Goal: Navigation & Orientation: Find specific page/section

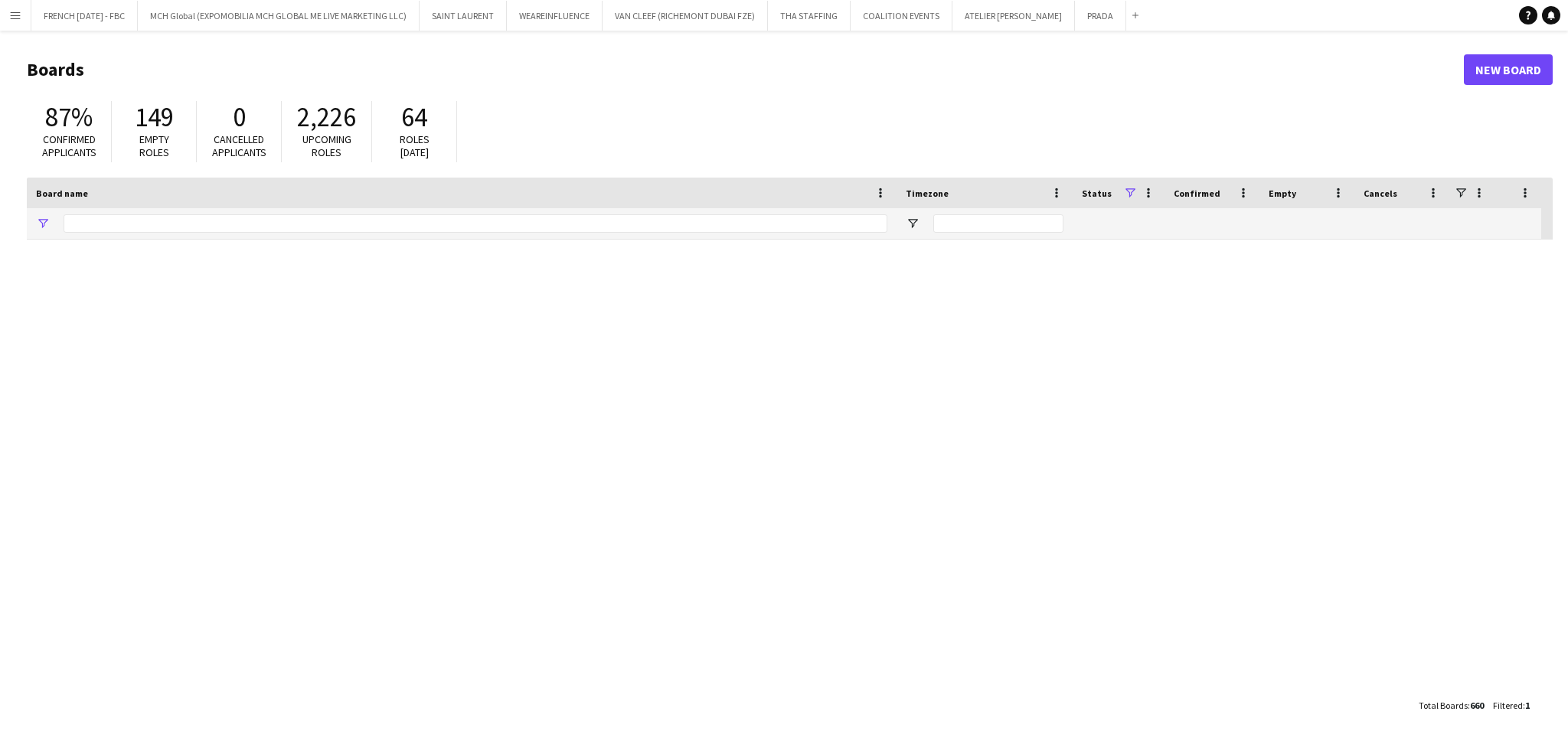
type input "*****"
click at [7, 20] on button "Menu" at bounding box center [15, 15] width 31 height 31
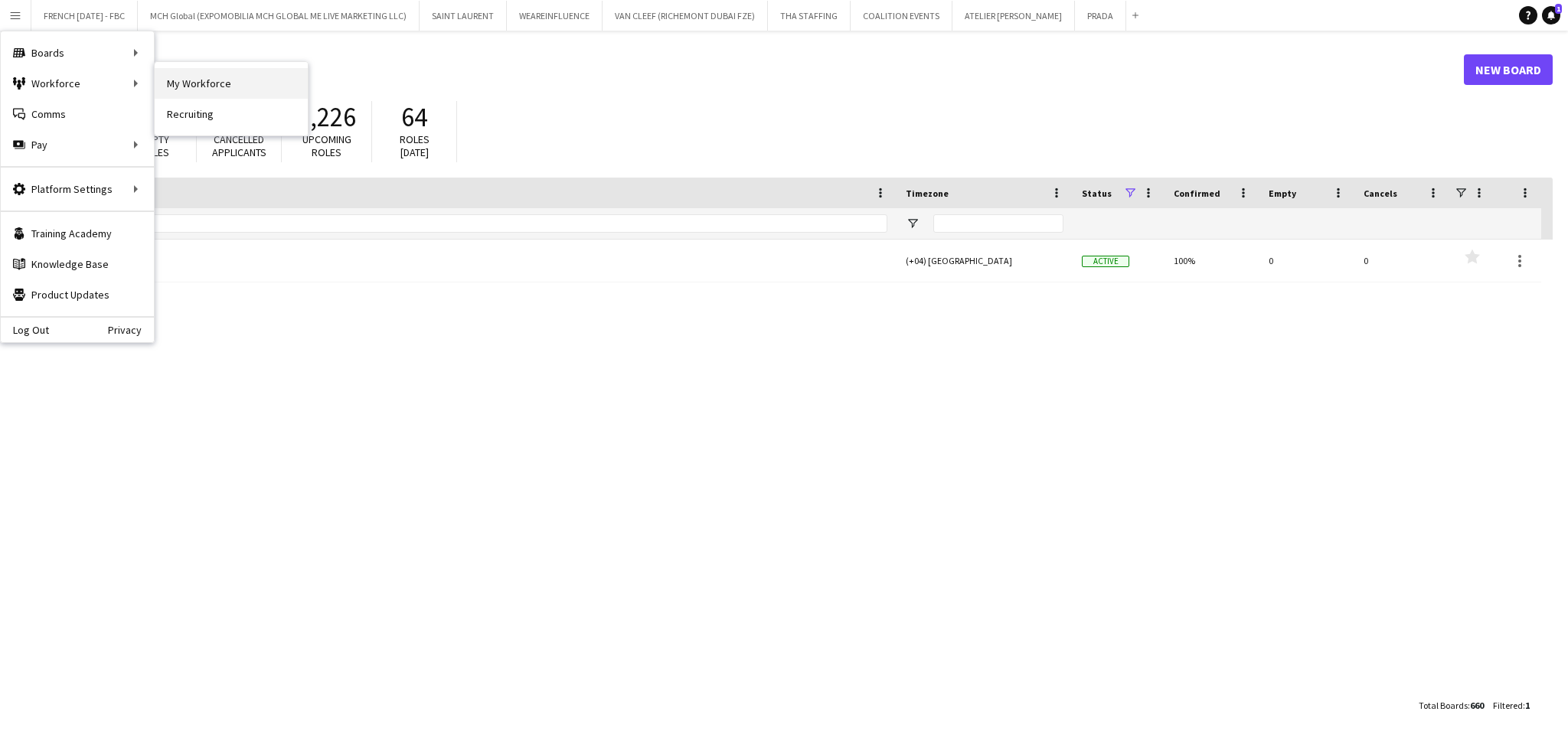
click at [192, 83] on link "My Workforce" at bounding box center [231, 83] width 154 height 31
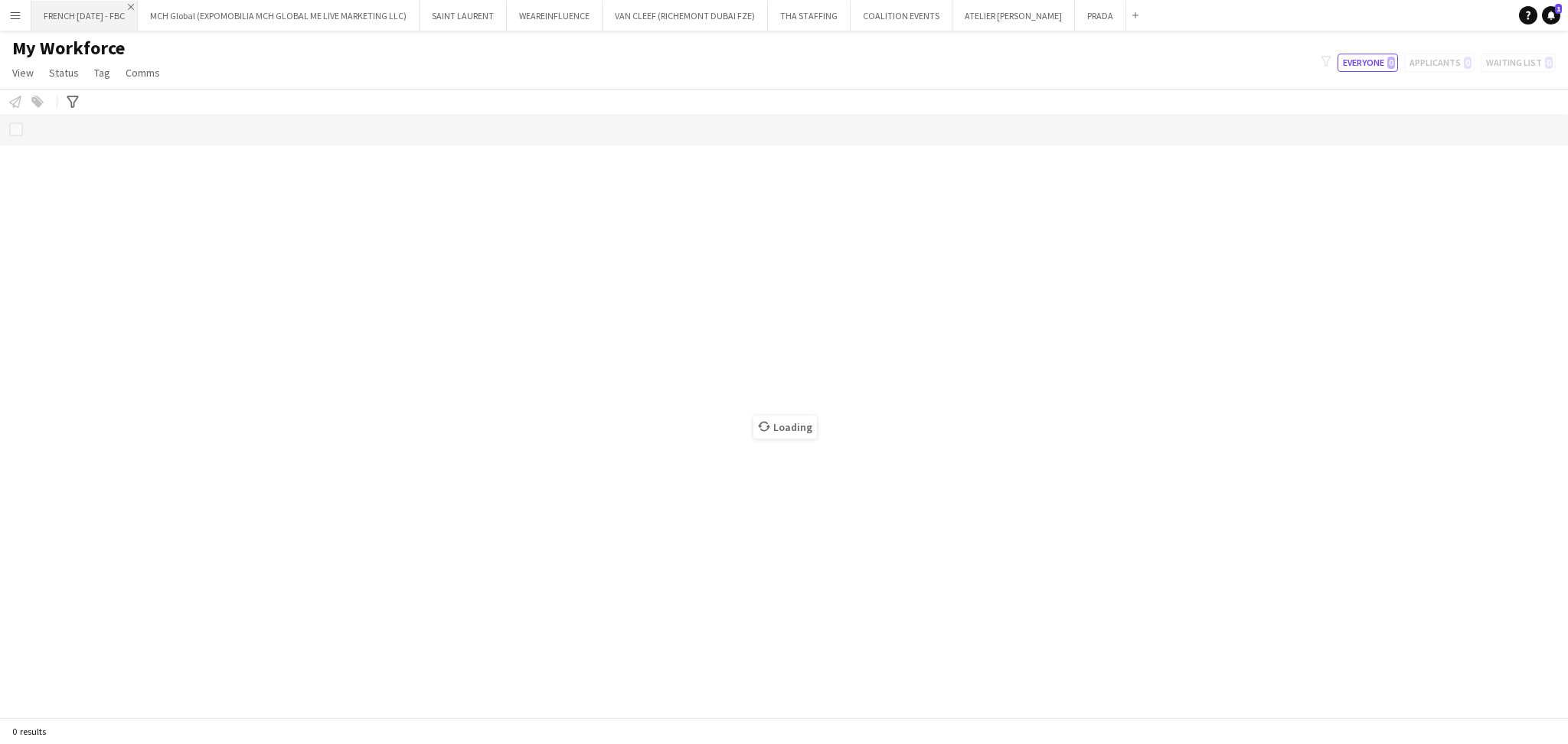
click at [134, 6] on app-icon "Close" at bounding box center [131, 7] width 6 height 6
click at [303, 6] on app-icon "Close" at bounding box center [306, 7] width 6 height 6
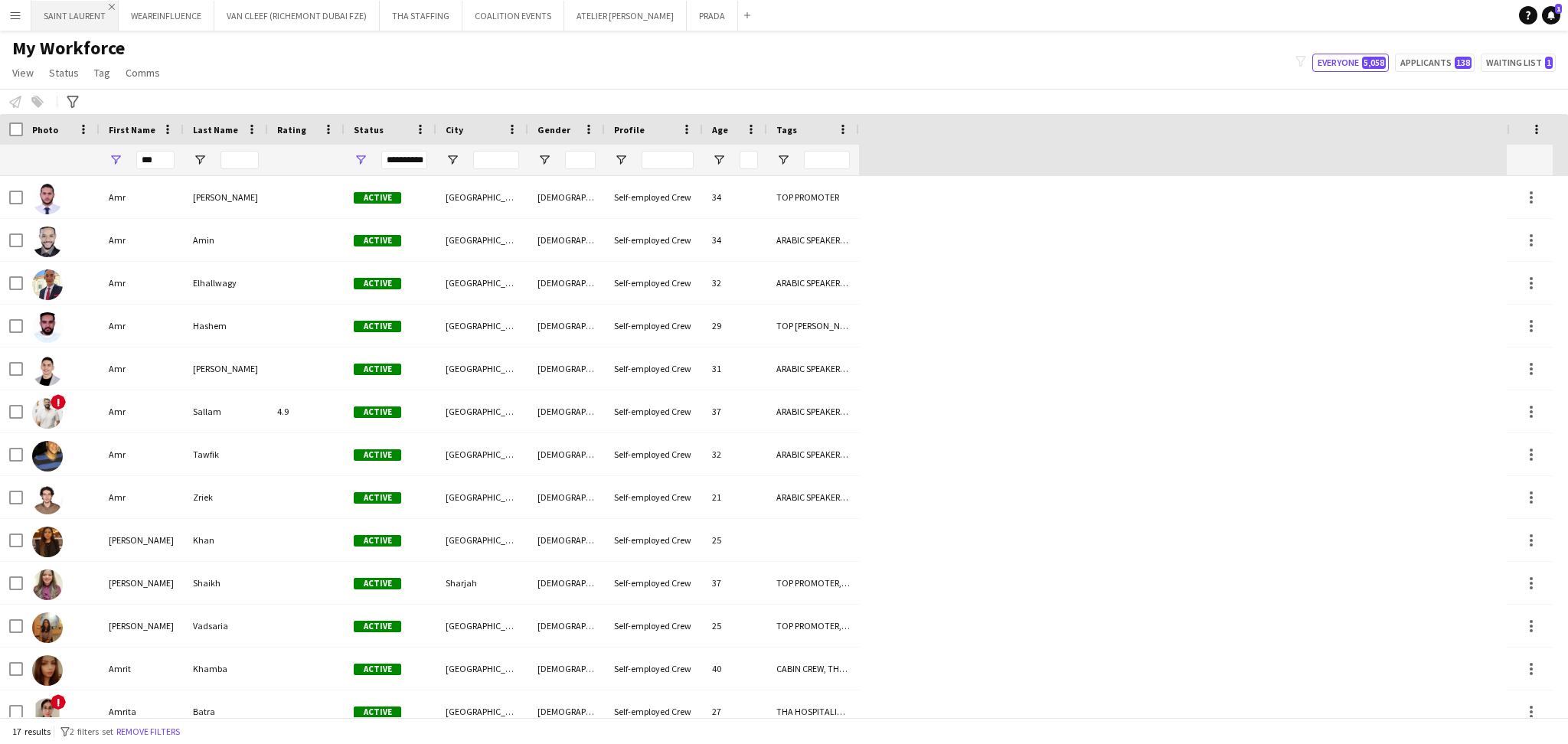
click at [109, 4] on app-icon "Close" at bounding box center [112, 7] width 6 height 6
click at [118, 6] on app-icon "Close" at bounding box center [120, 7] width 6 height 6
click at [187, 6] on app-icon "Close" at bounding box center [190, 7] width 6 height 6
click at [104, 6] on app-icon "Close" at bounding box center [107, 7] width 6 height 6
click at [123, 6] on app-icon "Close" at bounding box center [126, 7] width 6 height 6
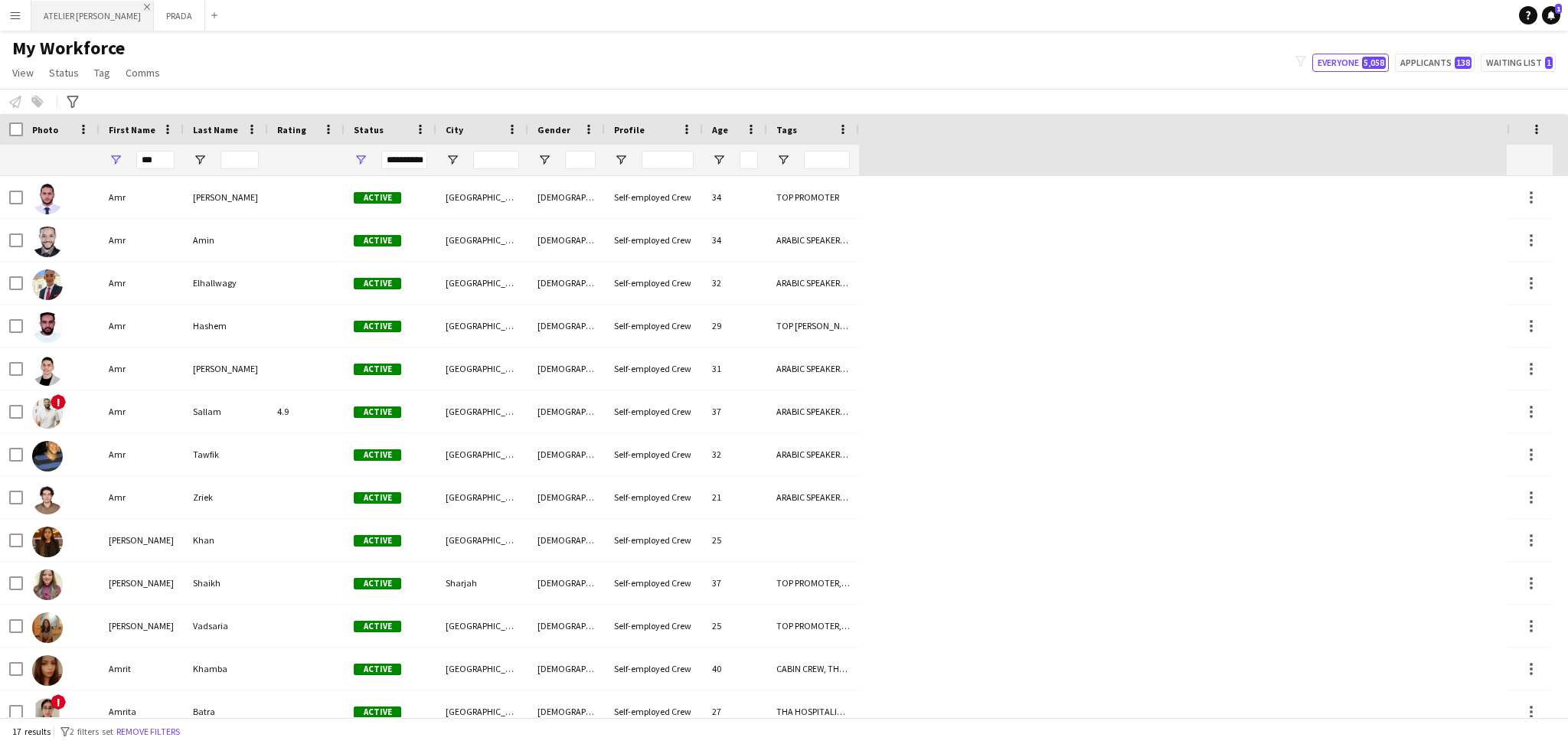
click at [144, 5] on app-icon "Close" at bounding box center [147, 7] width 6 height 6
click at [73, 6] on app-icon "Close" at bounding box center [75, 7] width 6 height 6
